Goal: Check status: Check status

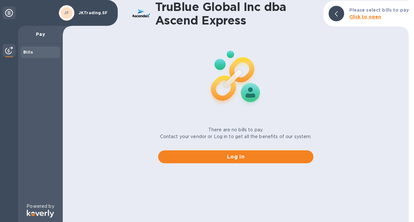
click at [28, 54] on b "Bills" at bounding box center [28, 52] width 10 height 5
